Goal: Entertainment & Leisure: Browse casually

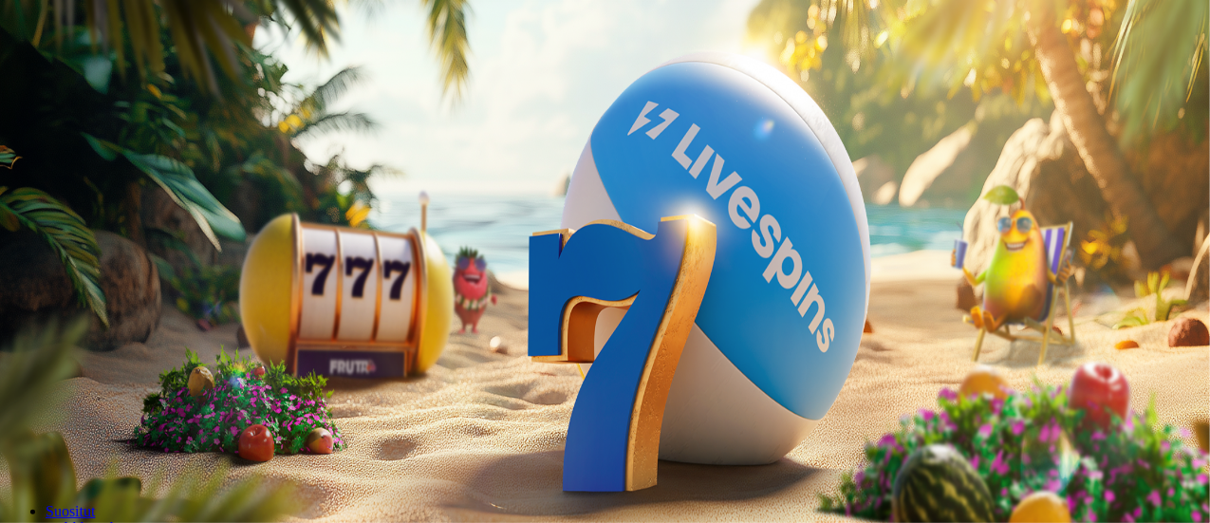
click at [114, 76] on span "Kirjaudu" at bounding box center [131, 69] width 47 height 14
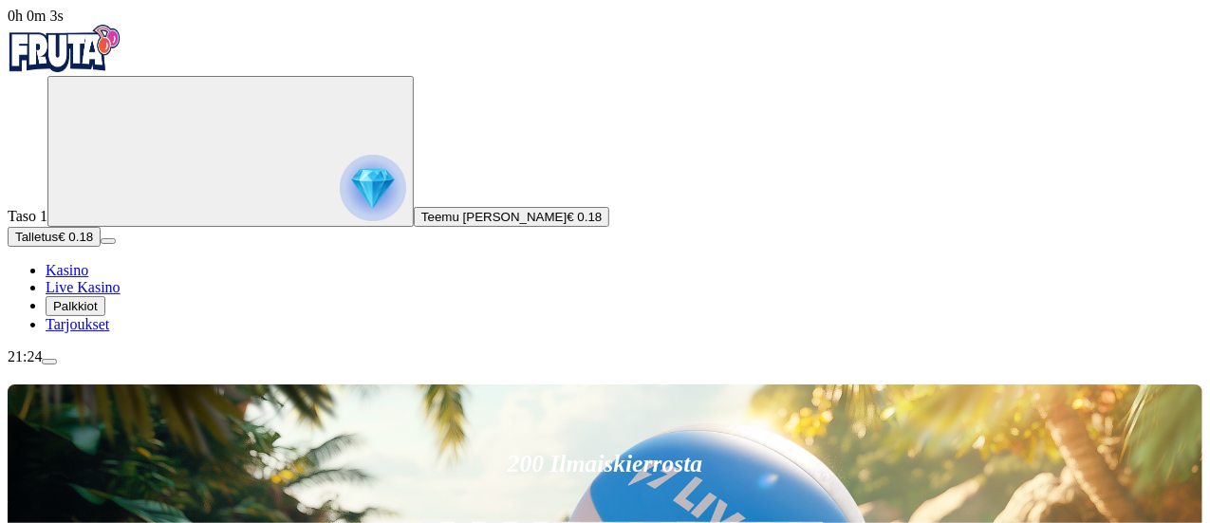
click at [340, 217] on img "Primary" at bounding box center [373, 188] width 66 height 66
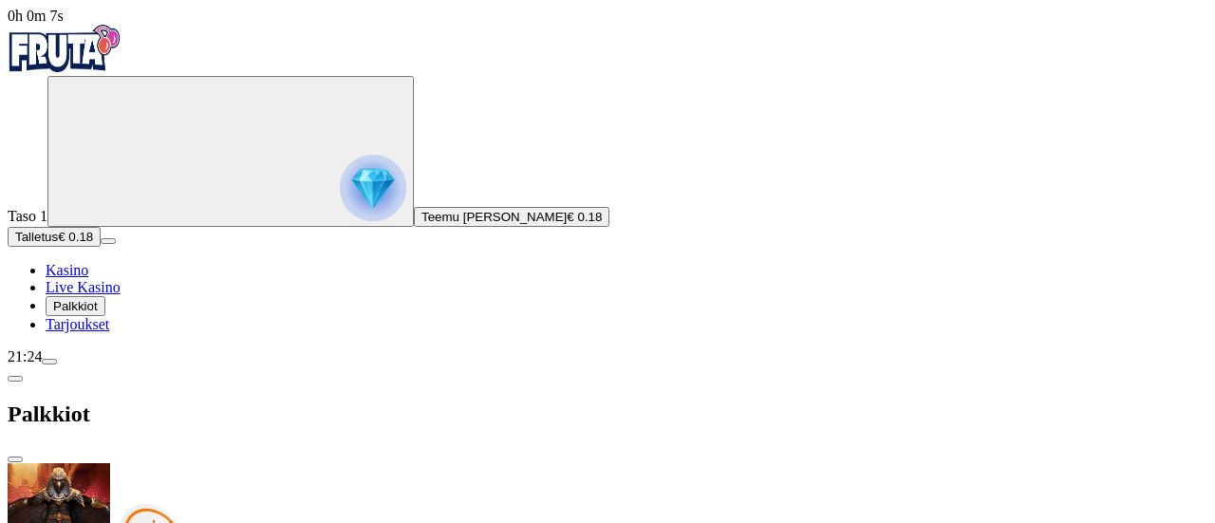
click at [15, 459] on span "close icon" at bounding box center [15, 459] width 0 height 0
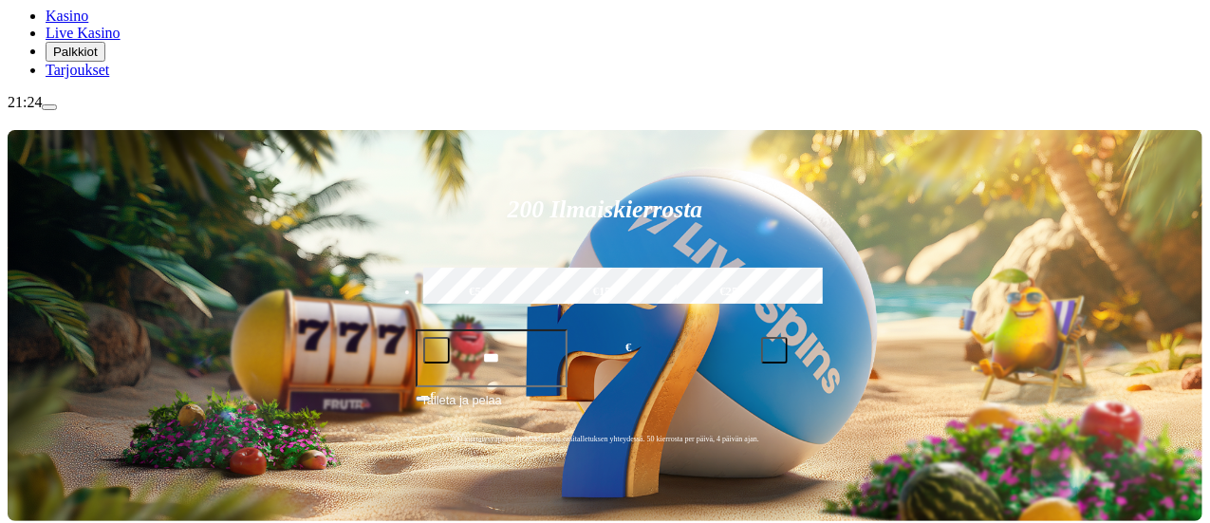
scroll to position [258, 0]
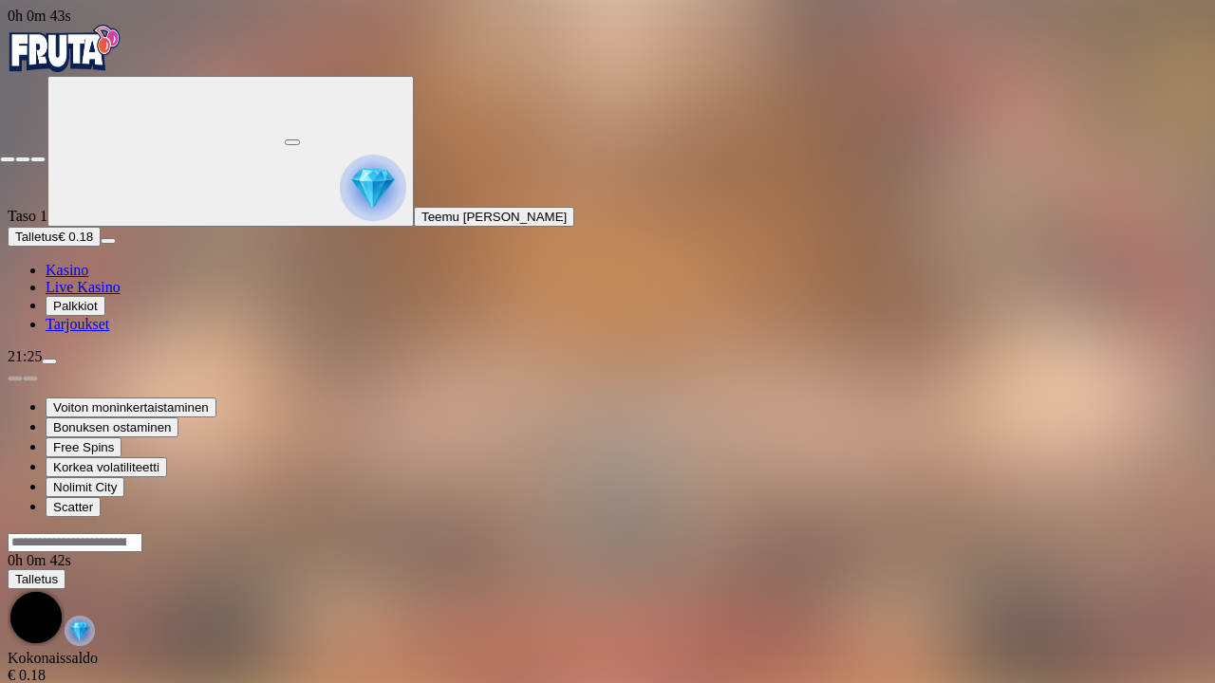
click at [8, 159] on span "close icon" at bounding box center [8, 159] width 0 height 0
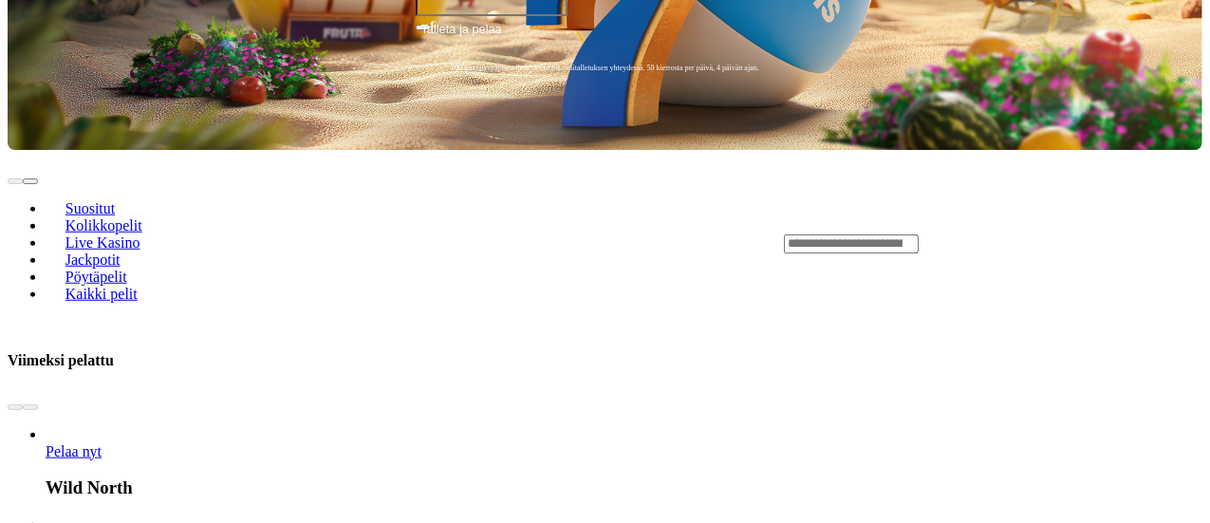
scroll to position [619, 0]
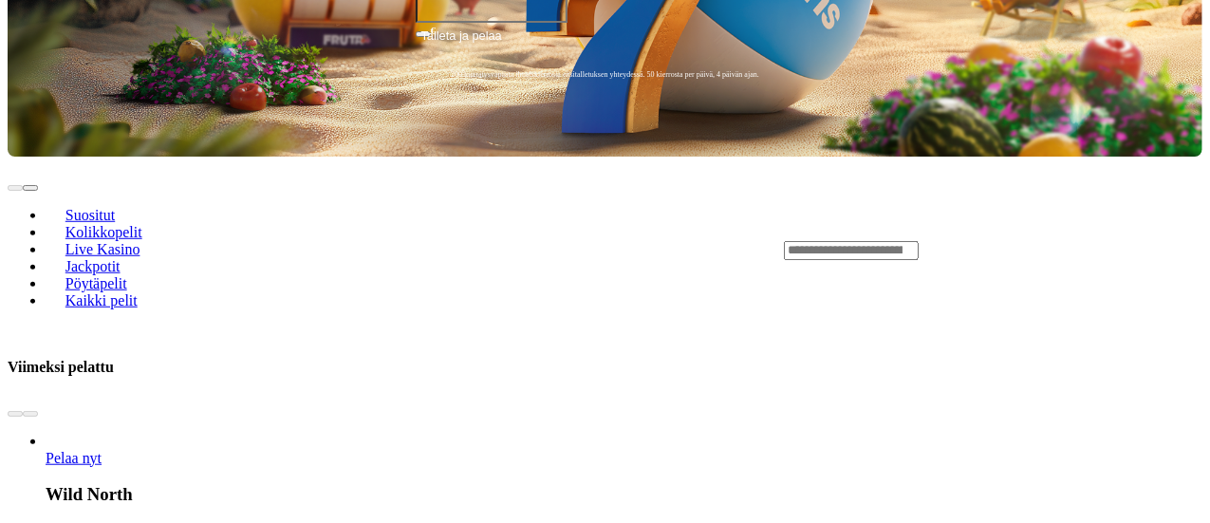
drag, startPoint x: 740, startPoint y: 483, endPoint x: 197, endPoint y: 107, distance: 660.4
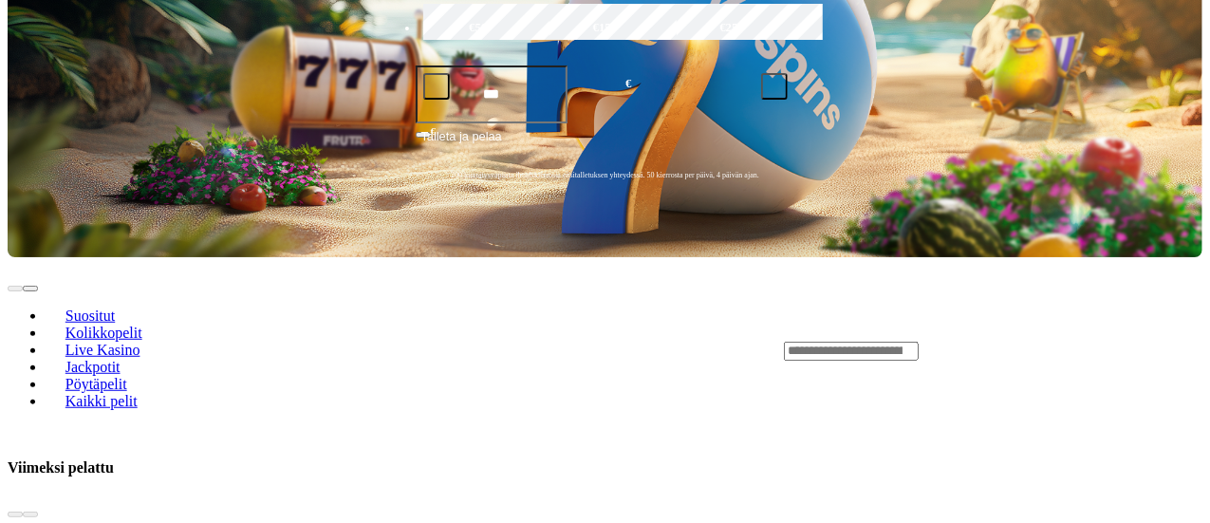
scroll to position [519, 0]
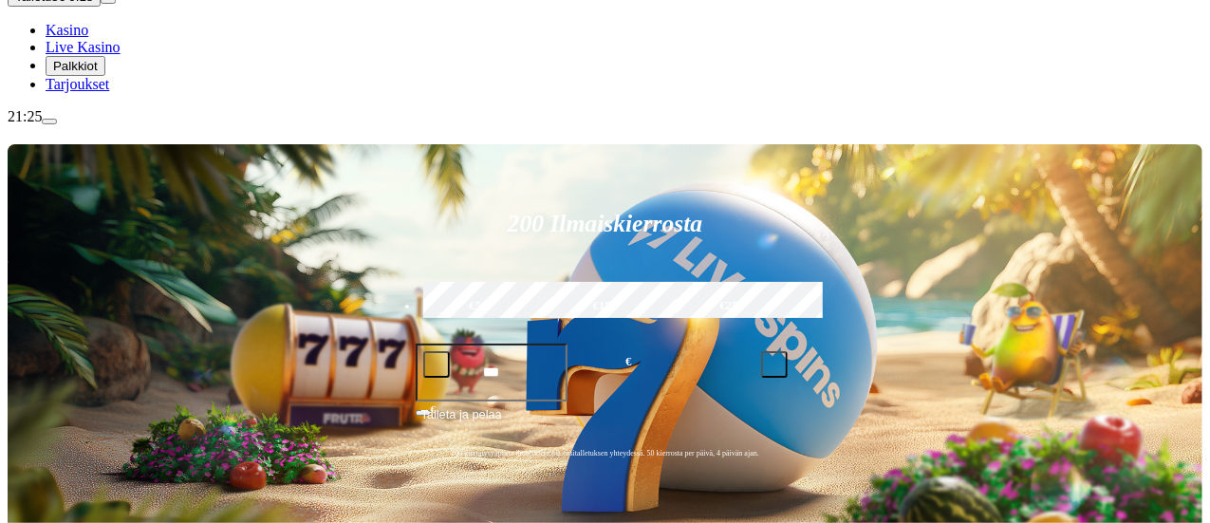
scroll to position [231, 0]
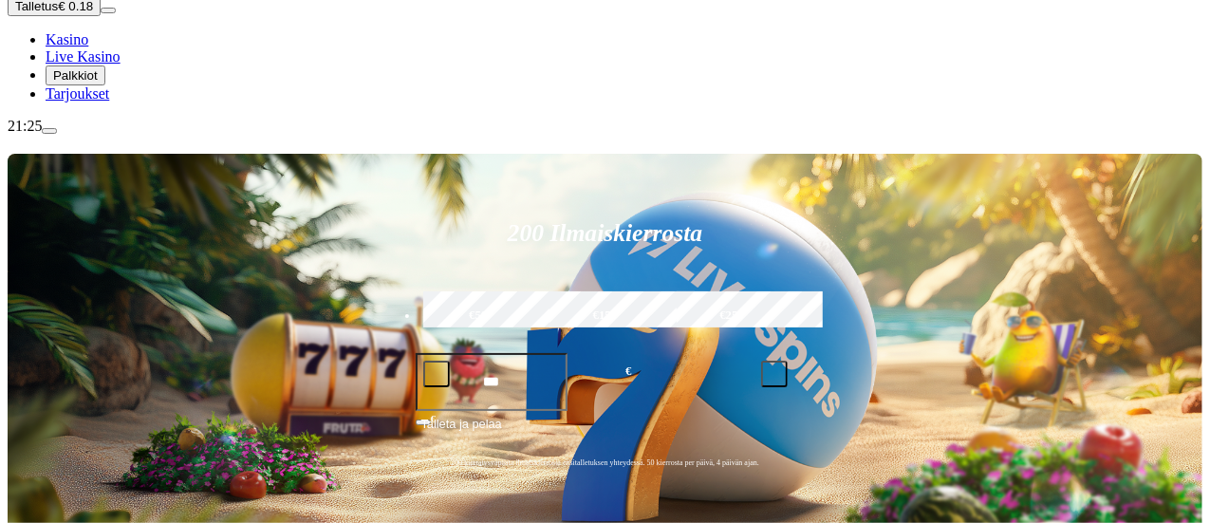
type input "****"
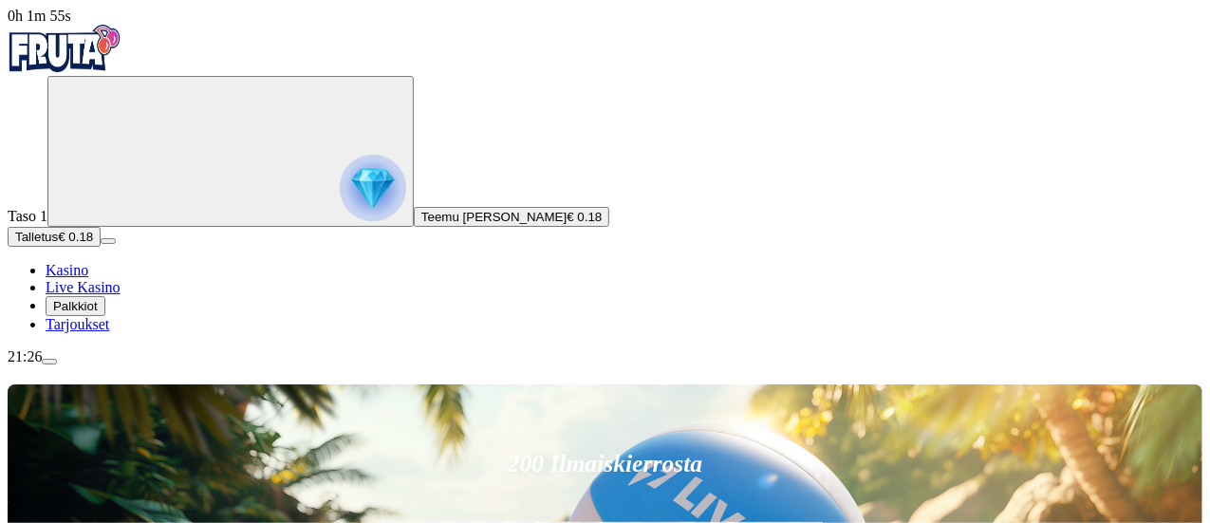
click at [340, 201] on img "Primary" at bounding box center [373, 188] width 66 height 66
